Goal: Task Accomplishment & Management: Manage account settings

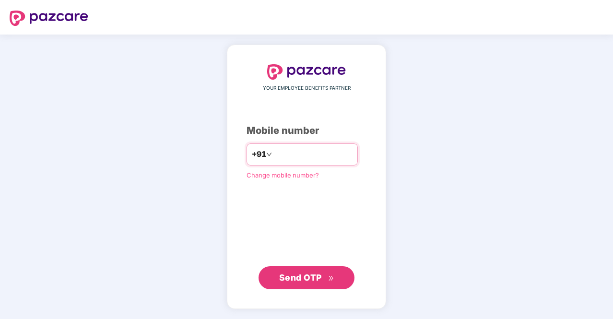
type input "**********"
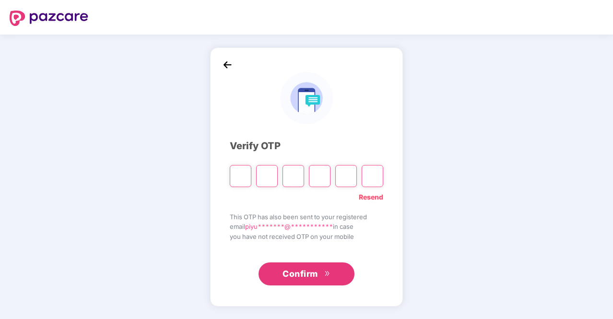
type input "*"
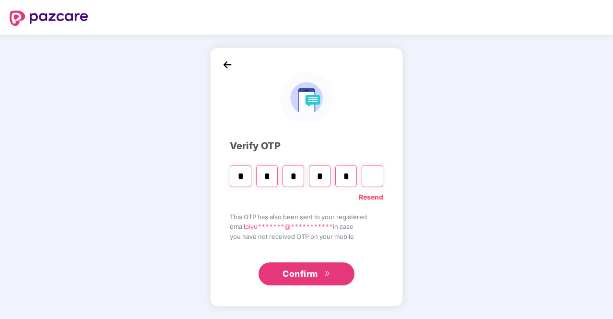
type input "*"
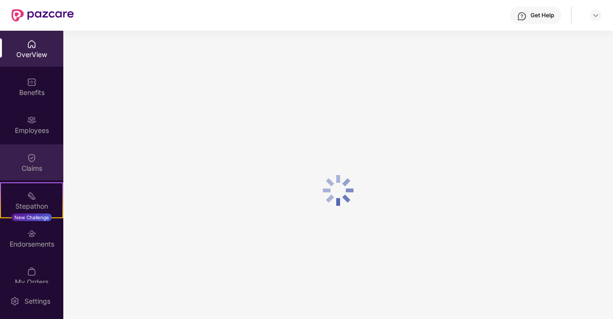
click at [39, 162] on div "Claims" at bounding box center [31, 162] width 63 height 36
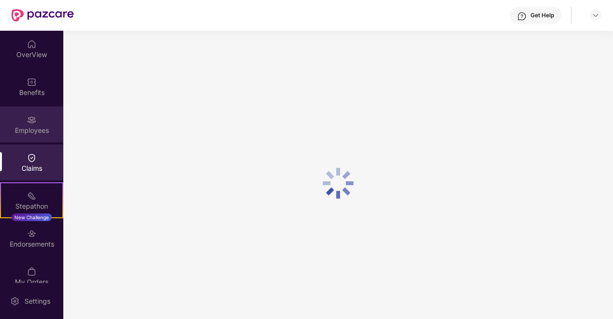
click at [33, 131] on div "Employees" at bounding box center [31, 131] width 63 height 10
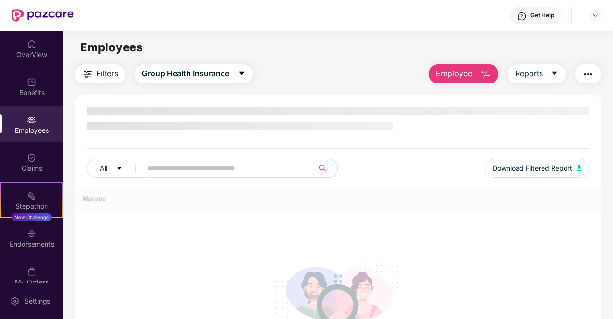
scroll to position [86, 0]
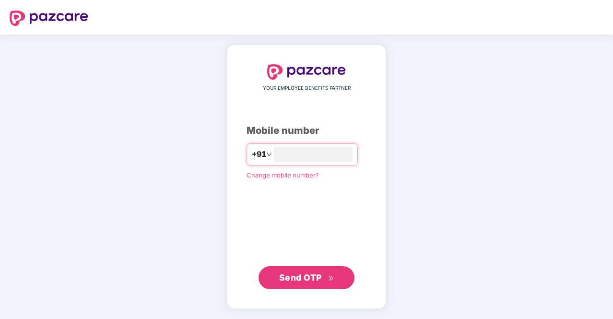
type input "**********"
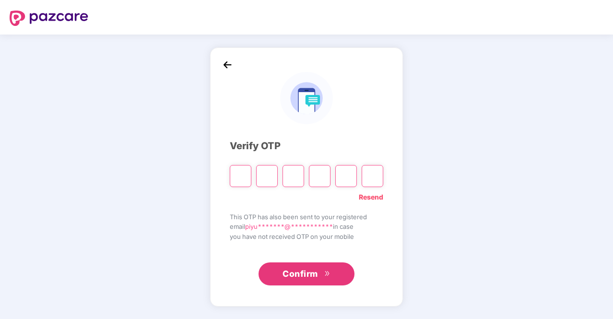
type input "*"
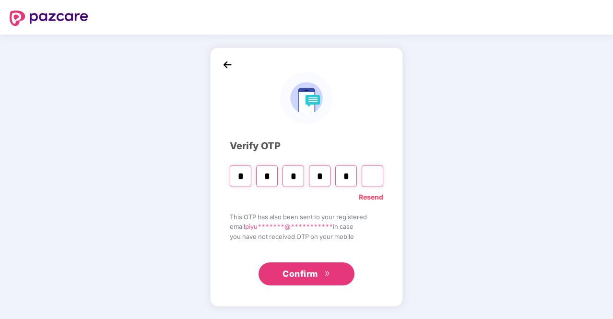
type input "*"
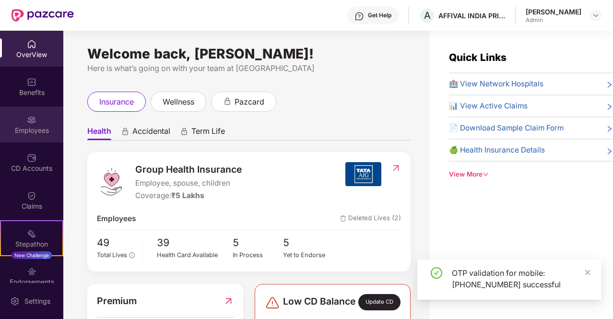
click at [28, 134] on div "Employees" at bounding box center [31, 131] width 63 height 10
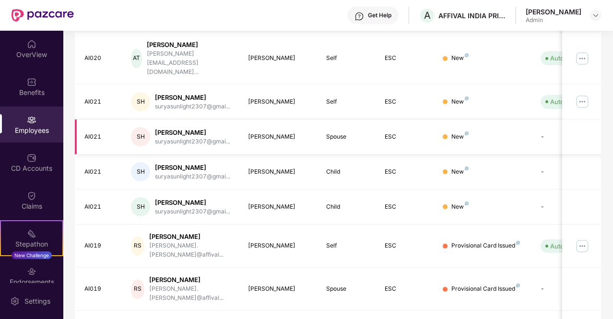
scroll to position [192, 0]
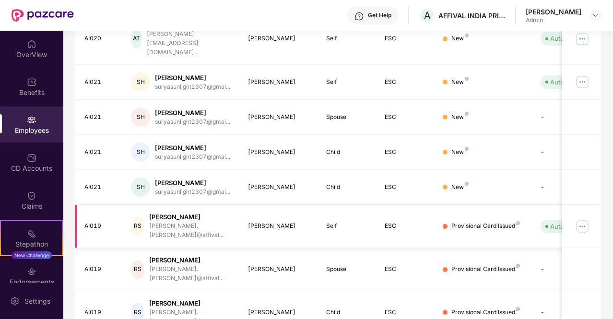
click at [585, 219] on img at bounding box center [581, 226] width 15 height 15
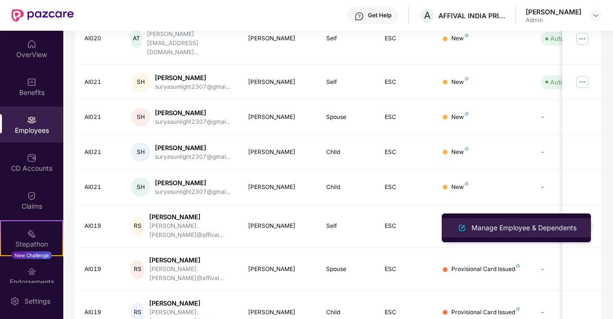
click at [534, 227] on div "Manage Employee & Dependents" at bounding box center [523, 227] width 109 height 11
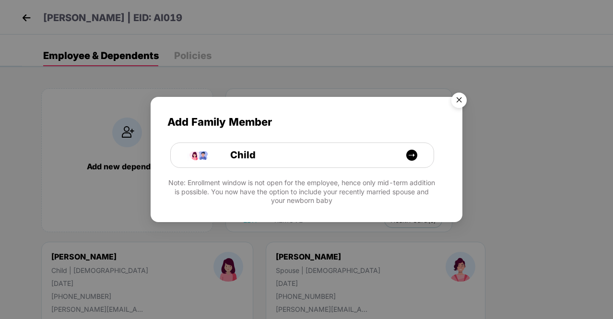
click at [460, 103] on img "Close" at bounding box center [458, 101] width 27 height 27
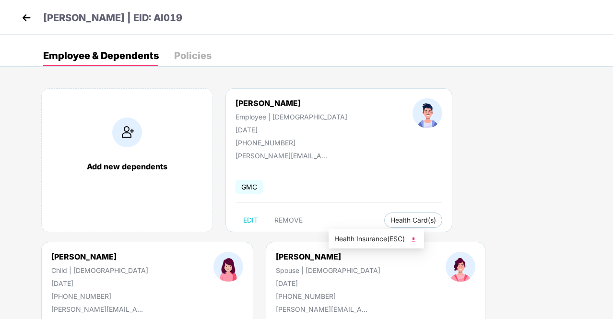
click at [380, 238] on span "Health Insurance(ESC)" at bounding box center [376, 238] width 84 height 11
click at [23, 17] on img at bounding box center [26, 18] width 14 height 14
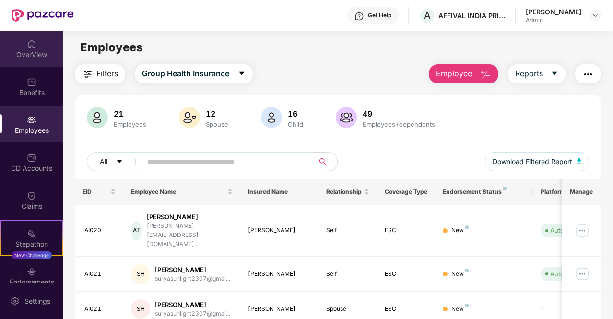
click at [30, 58] on div "OverView" at bounding box center [31, 55] width 63 height 10
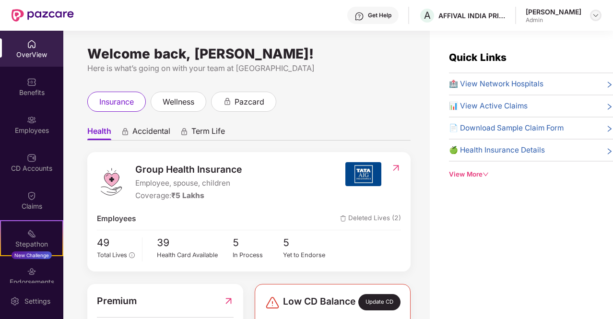
drag, startPoint x: 597, startPoint y: 14, endPoint x: 585, endPoint y: 19, distance: 13.4
click at [597, 14] on img at bounding box center [596, 16] width 8 height 8
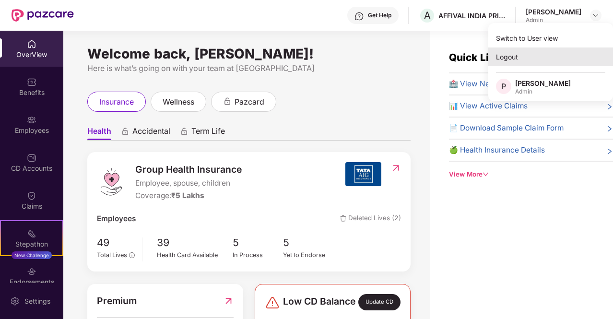
click at [501, 54] on div "Logout" at bounding box center [550, 56] width 125 height 19
